Goal: Navigation & Orientation: Find specific page/section

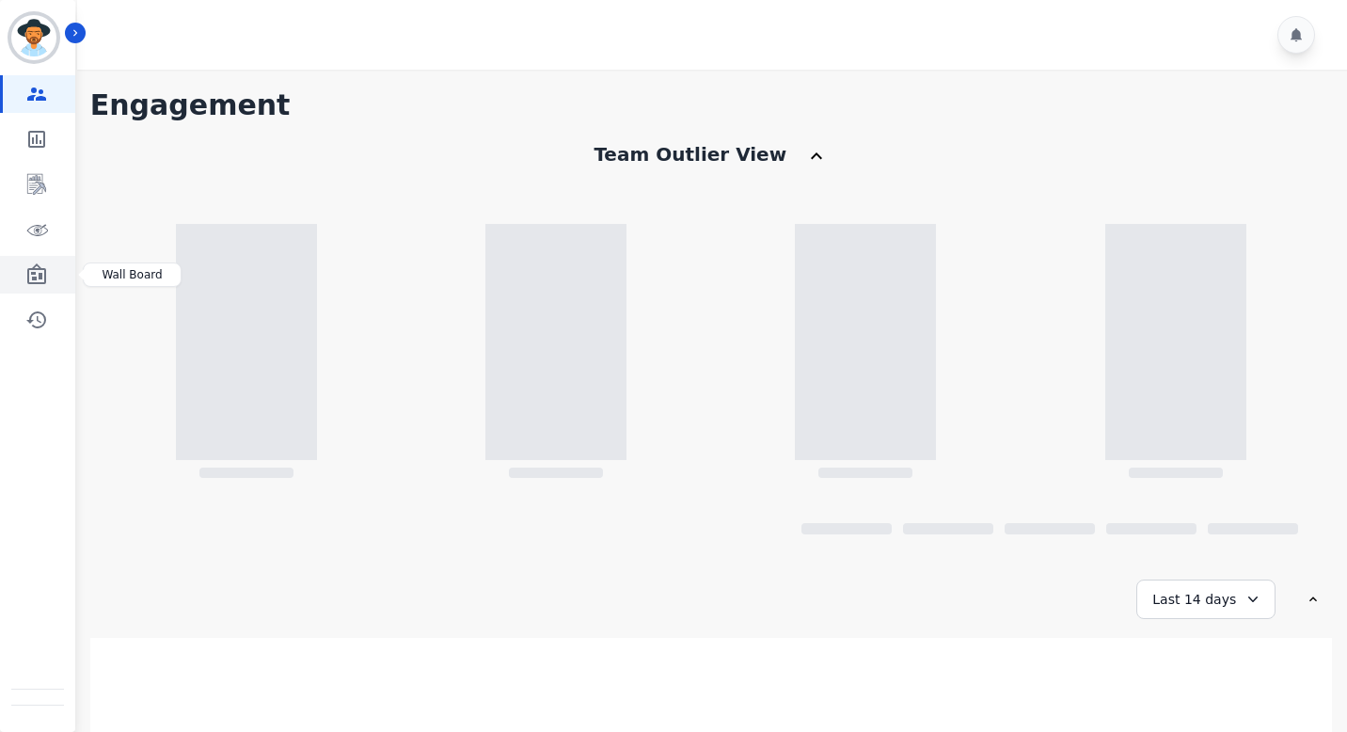
click at [39, 260] on link "Sidebar" at bounding box center [39, 275] width 72 height 38
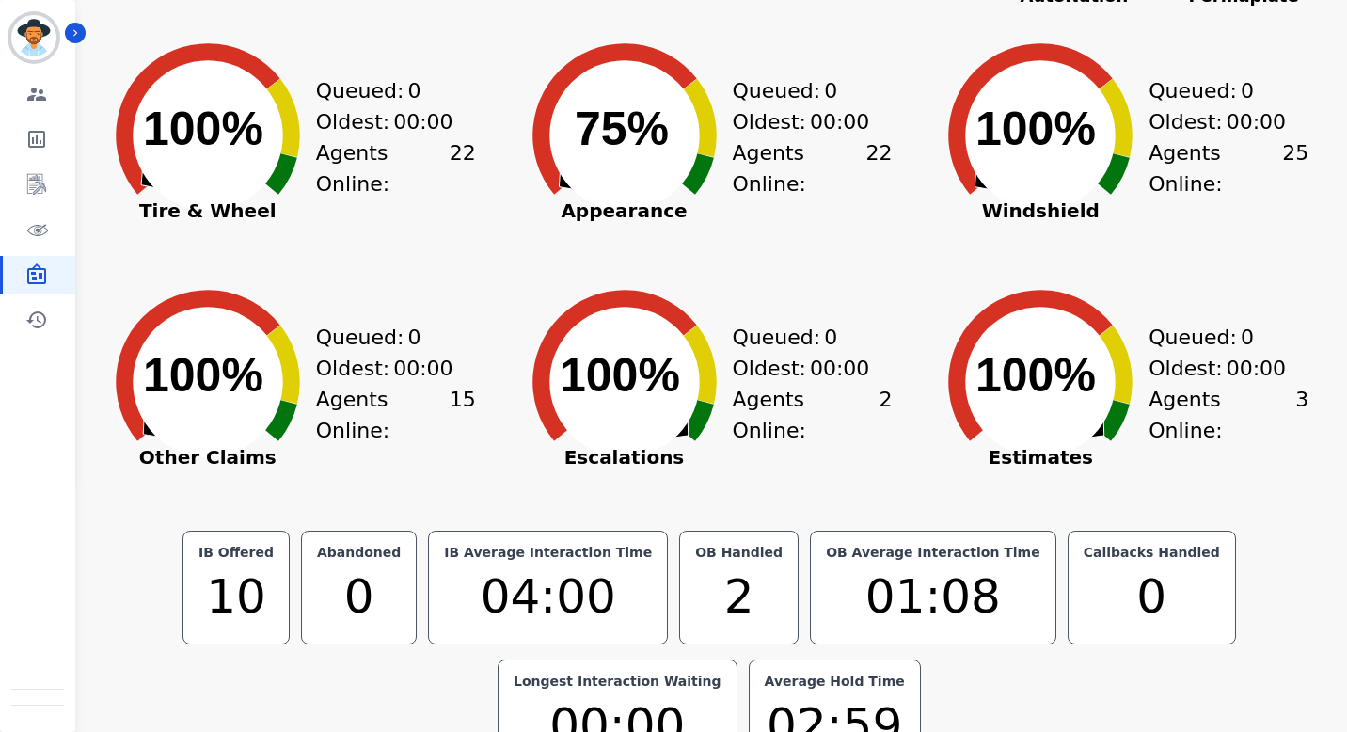
scroll to position [329, 0]
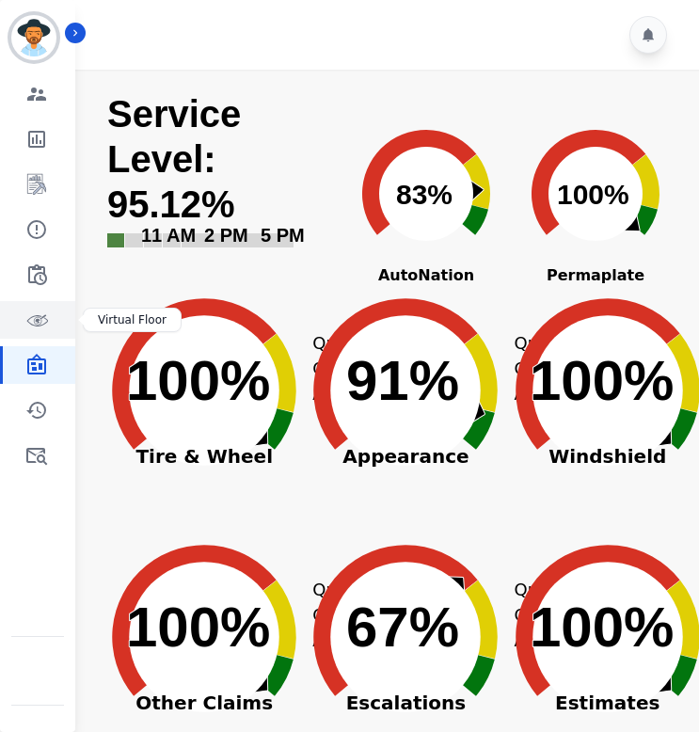
click at [37, 326] on icon "Sidebar" at bounding box center [36, 319] width 23 height 23
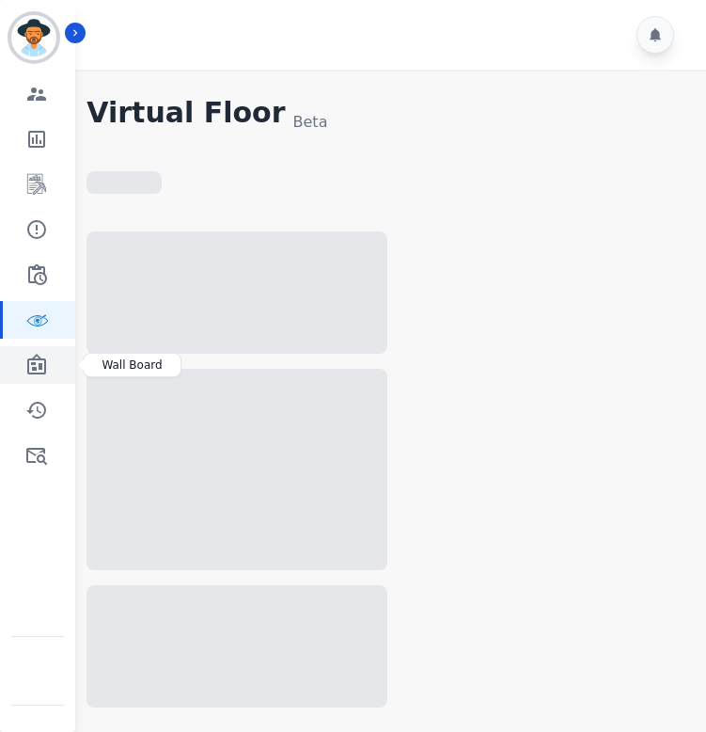
click at [37, 364] on icon "Sidebar" at bounding box center [36, 365] width 23 height 23
